Goal: Transaction & Acquisition: Download file/media

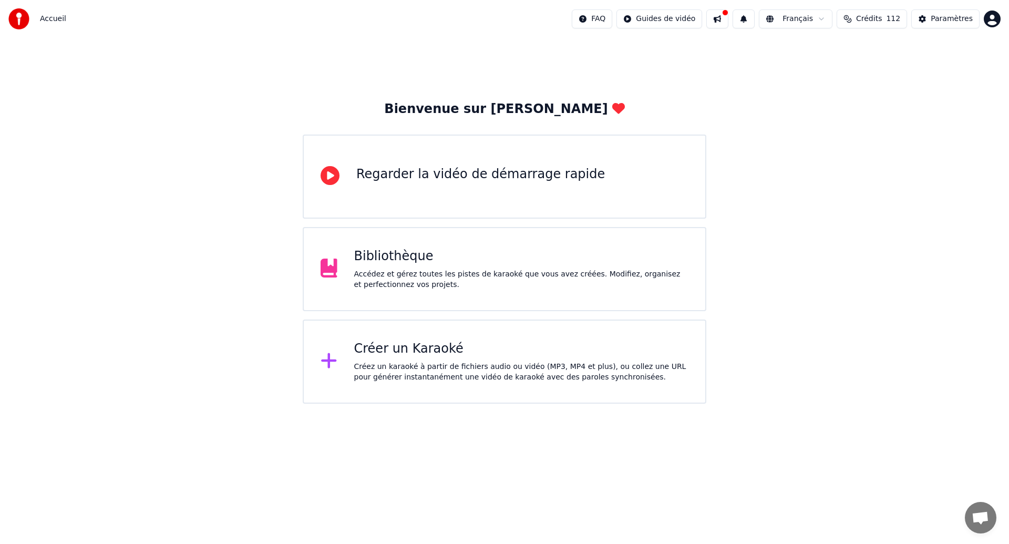
click at [653, 163] on div "Regarder la vidéo de démarrage rapide" at bounding box center [505, 177] width 404 height 84
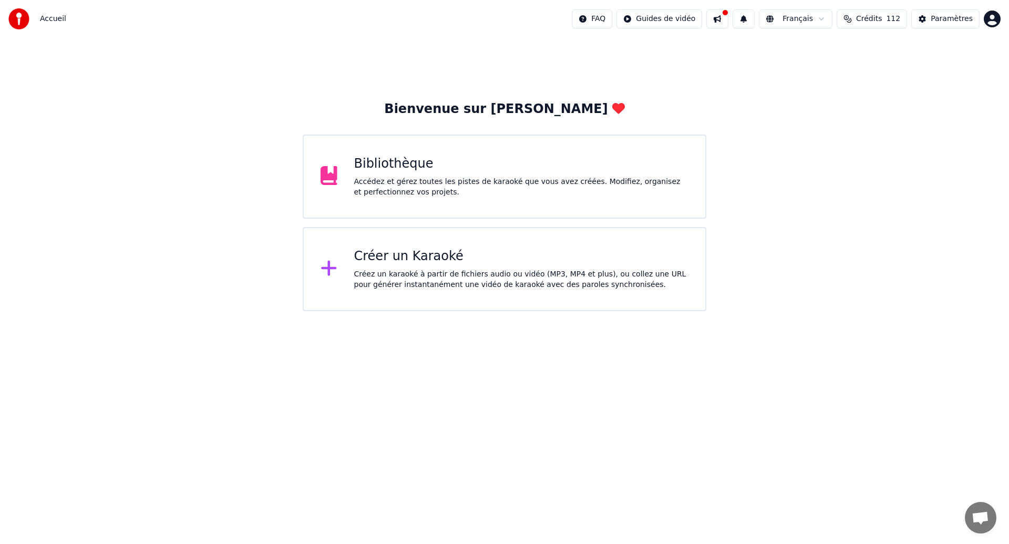
click at [473, 170] on div "Bibliothèque" at bounding box center [521, 164] width 335 height 17
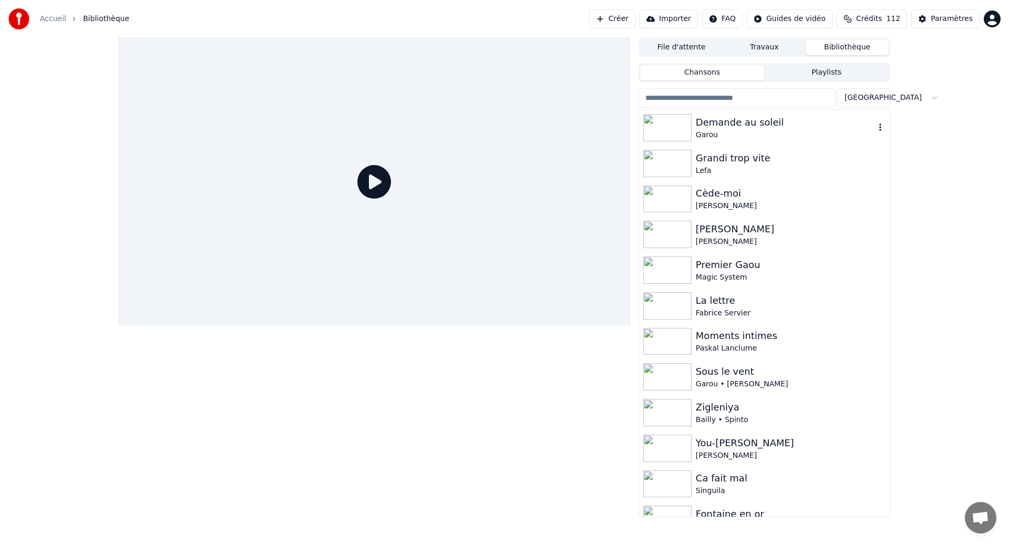
click at [783, 133] on div "Garou" at bounding box center [785, 135] width 179 height 11
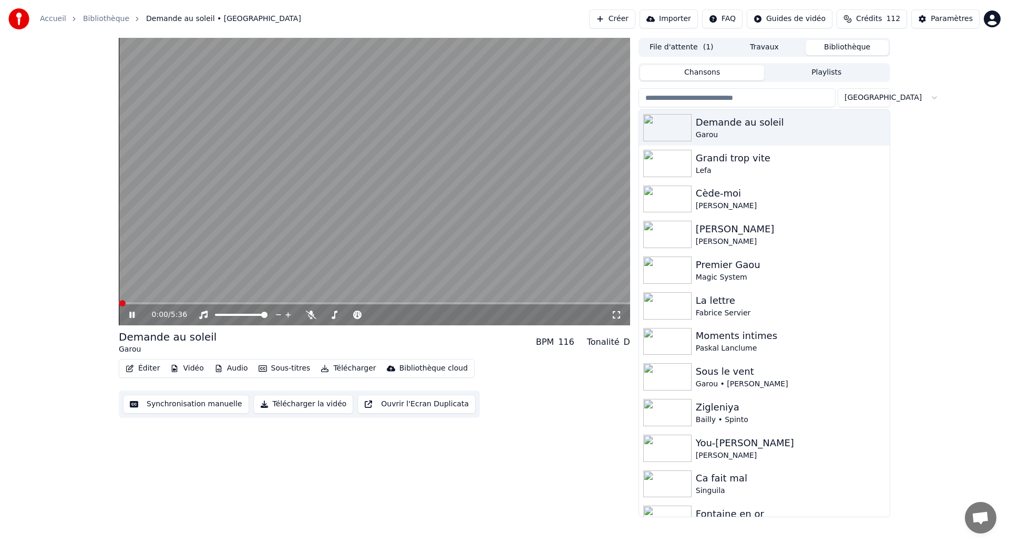
click at [131, 316] on icon at bounding box center [139, 315] width 25 height 8
click at [366, 366] on button "Télécharger" at bounding box center [348, 368] width 64 height 15
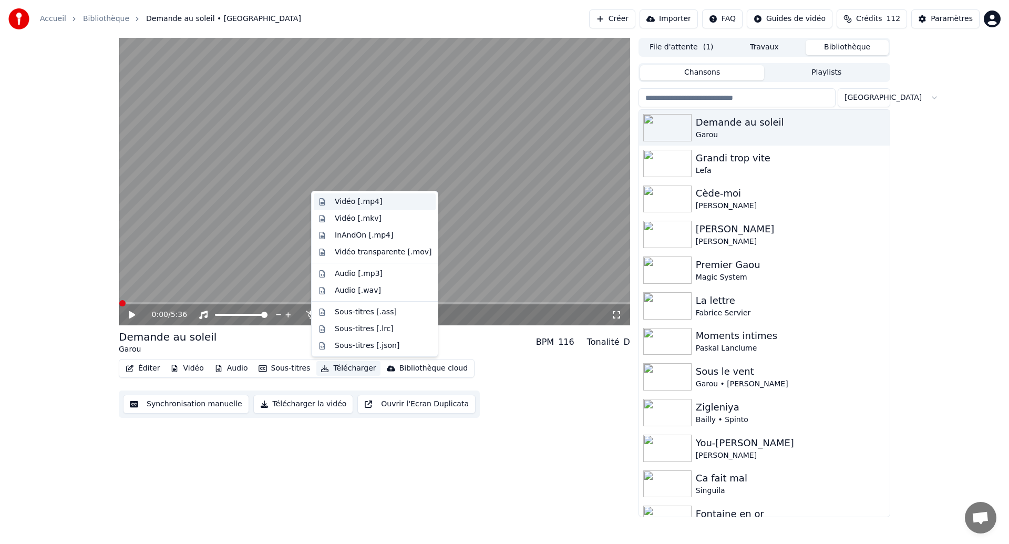
click at [367, 202] on div "Vidéo [.mp4]" at bounding box center [358, 202] width 47 height 11
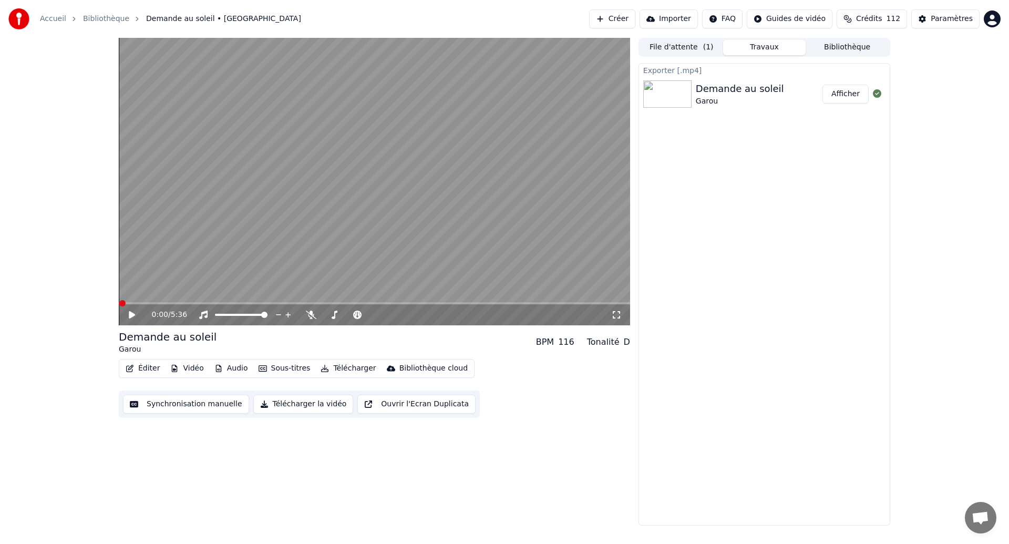
click at [835, 89] on button "Afficher" at bounding box center [845, 94] width 46 height 19
